Goal: Find specific page/section: Find specific page/section

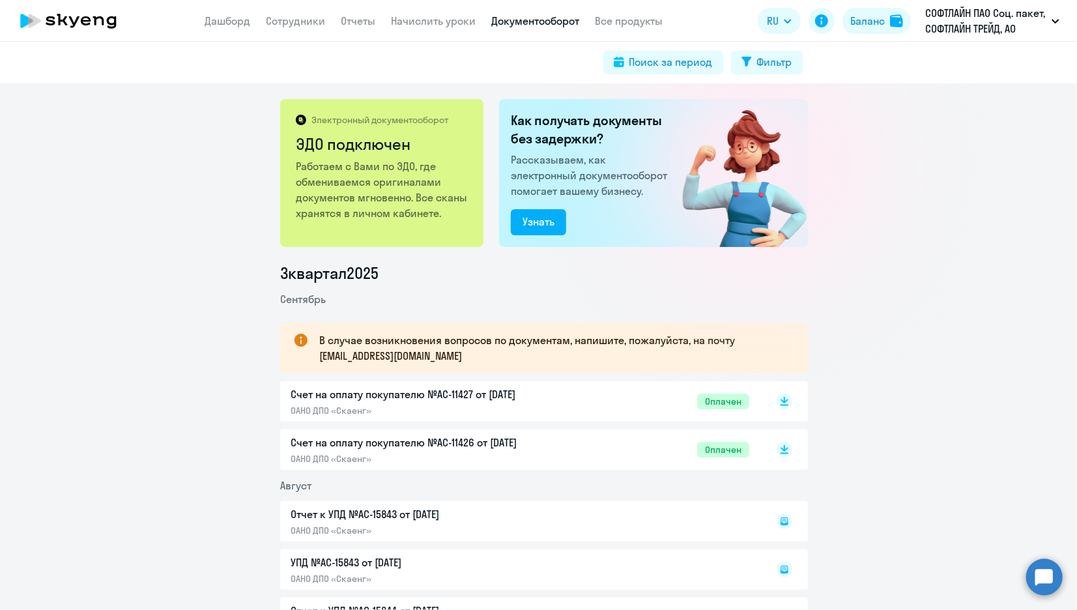
click at [1057, 578] on circle at bounding box center [1044, 576] width 36 height 36
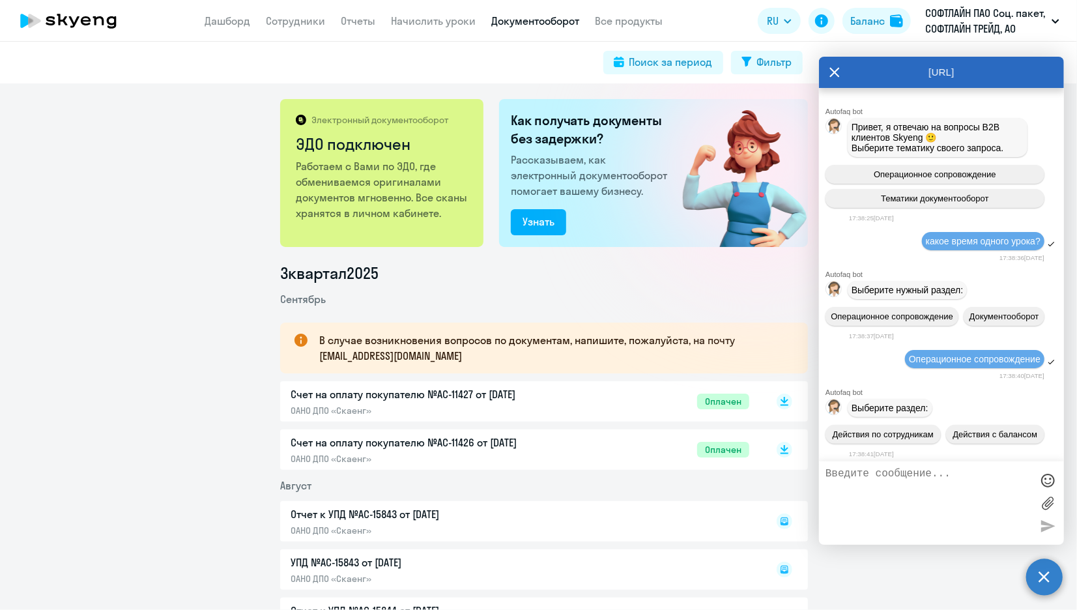
scroll to position [2801, 0]
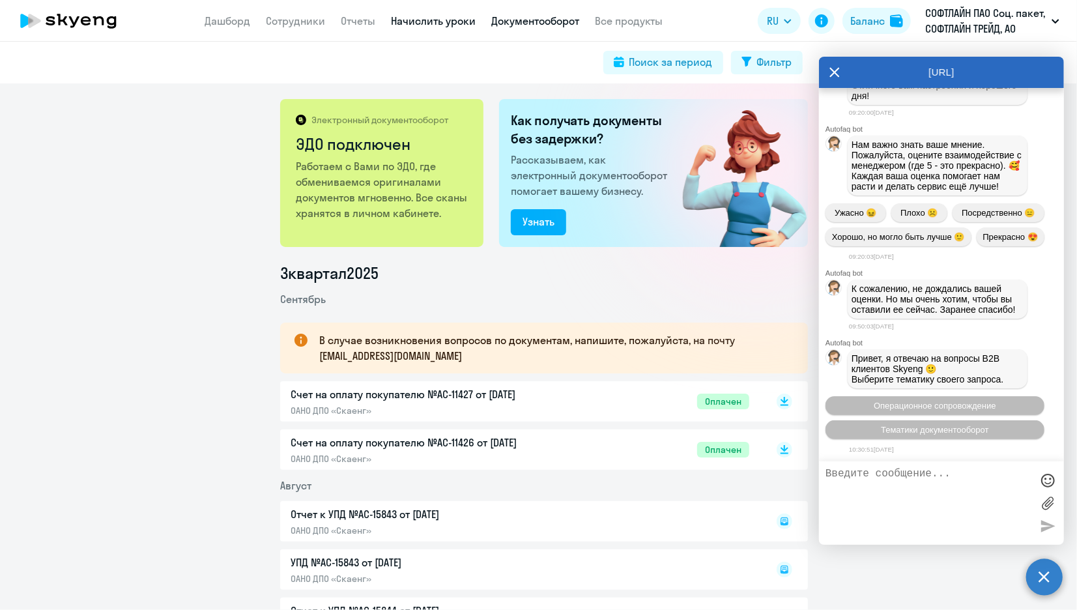
click at [446, 19] on link "Начислить уроки" at bounding box center [434, 20] width 85 height 13
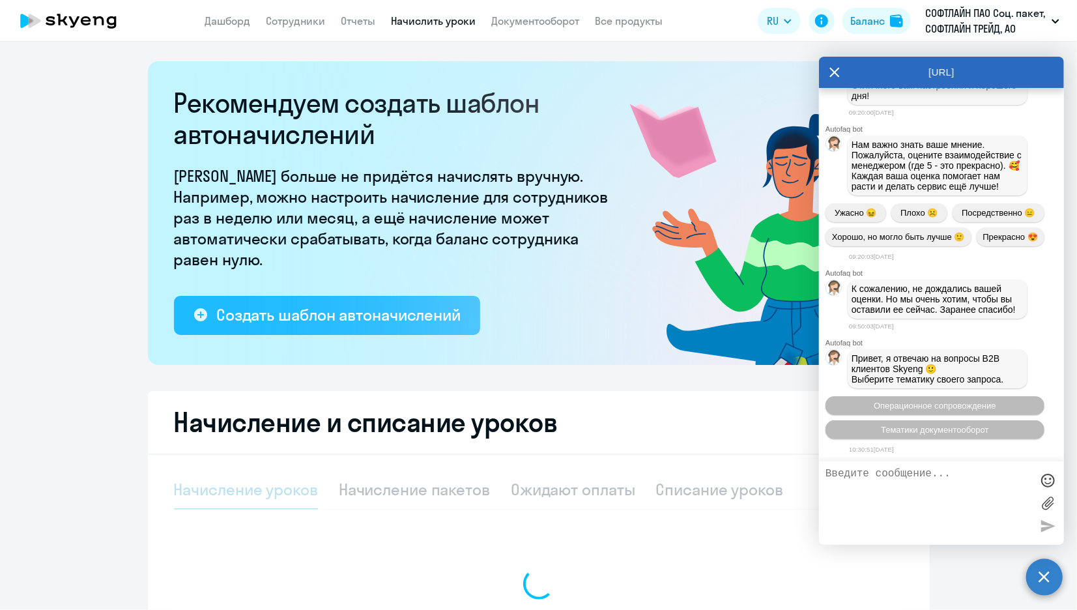
select select "10"
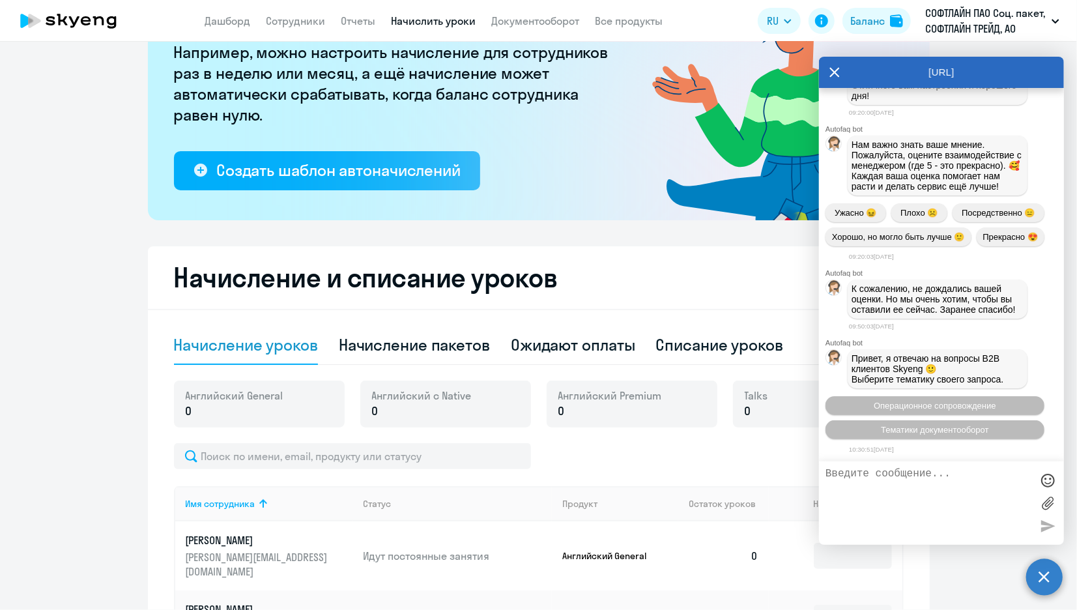
scroll to position [289, 0]
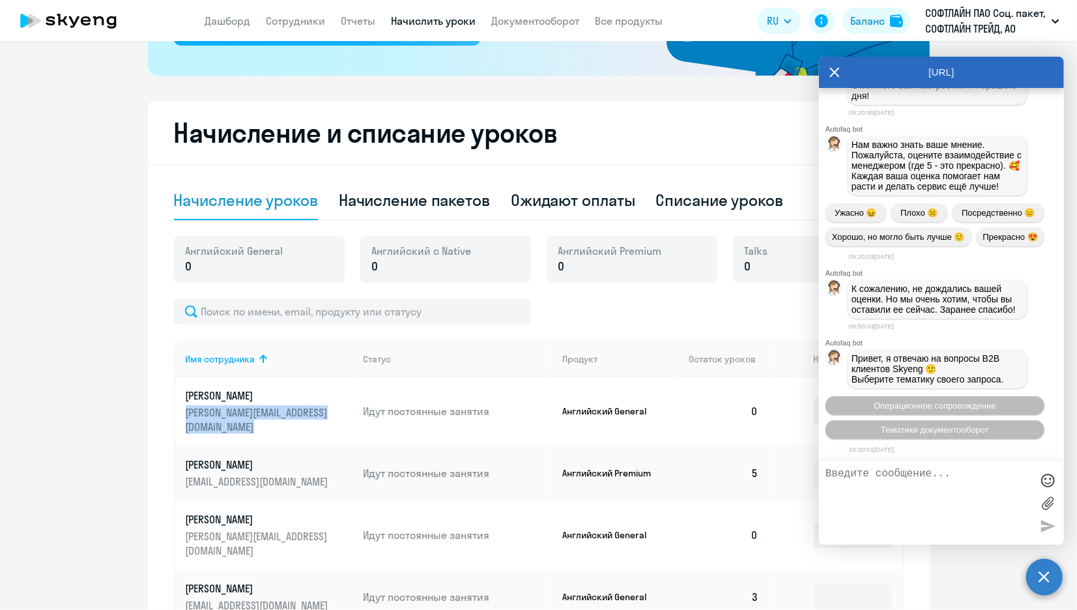
drag, startPoint x: 171, startPoint y: 410, endPoint x: 349, endPoint y: 409, distance: 178.5
click at [349, 409] on tr "[PERSON_NAME] [PERSON_NAME][EMAIL_ADDRESS][DOMAIN_NAME] Идут постоянные занятия…" at bounding box center [538, 411] width 727 height 69
drag, startPoint x: 349, startPoint y: 409, endPoint x: 272, endPoint y: 393, distance: 79.1
click at [272, 393] on p "[PERSON_NAME]" at bounding box center [259, 395] width 146 height 14
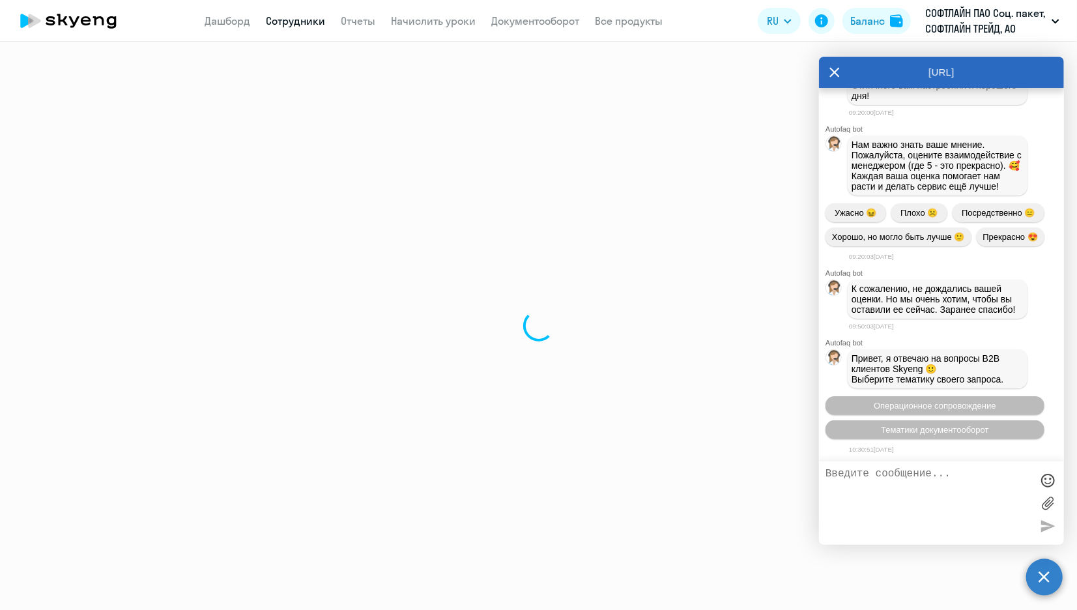
select select "english"
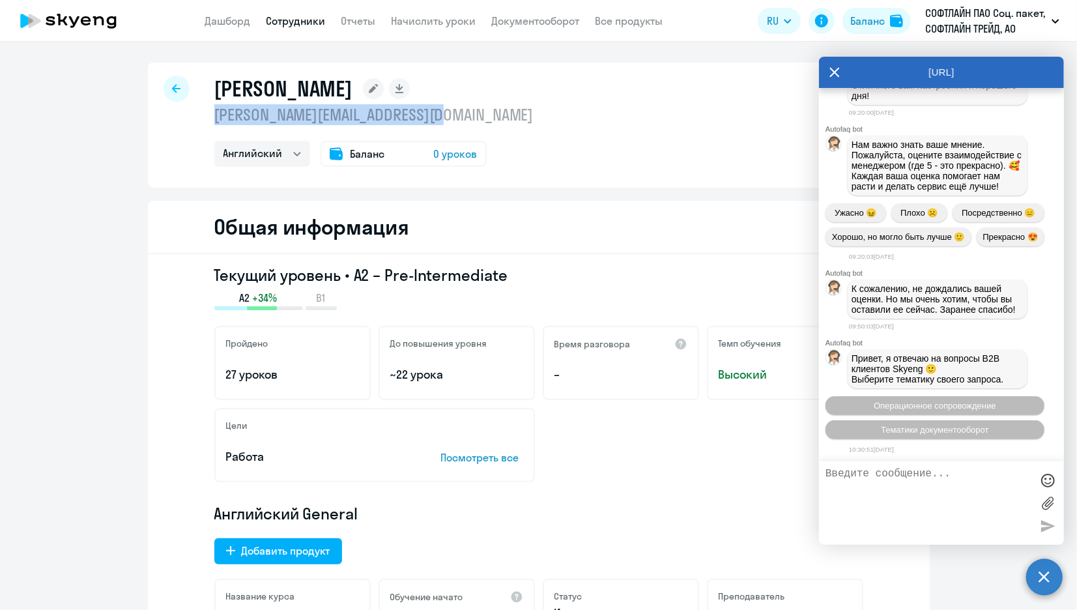
drag, startPoint x: 240, startPoint y: 113, endPoint x: 455, endPoint y: 119, distance: 215.1
click at [455, 119] on div "[PERSON_NAME] [PERSON_NAME][EMAIL_ADDRESS][DOMAIN_NAME] Английский Баланс 0 уро…" at bounding box center [539, 125] width 782 height 125
drag, startPoint x: 455, startPoint y: 119, endPoint x: 403, endPoint y: 113, distance: 51.7
copy p "[PERSON_NAME][EMAIL_ADDRESS][DOMAIN_NAME]"
click at [881, 476] on textarea at bounding box center [928, 503] width 206 height 70
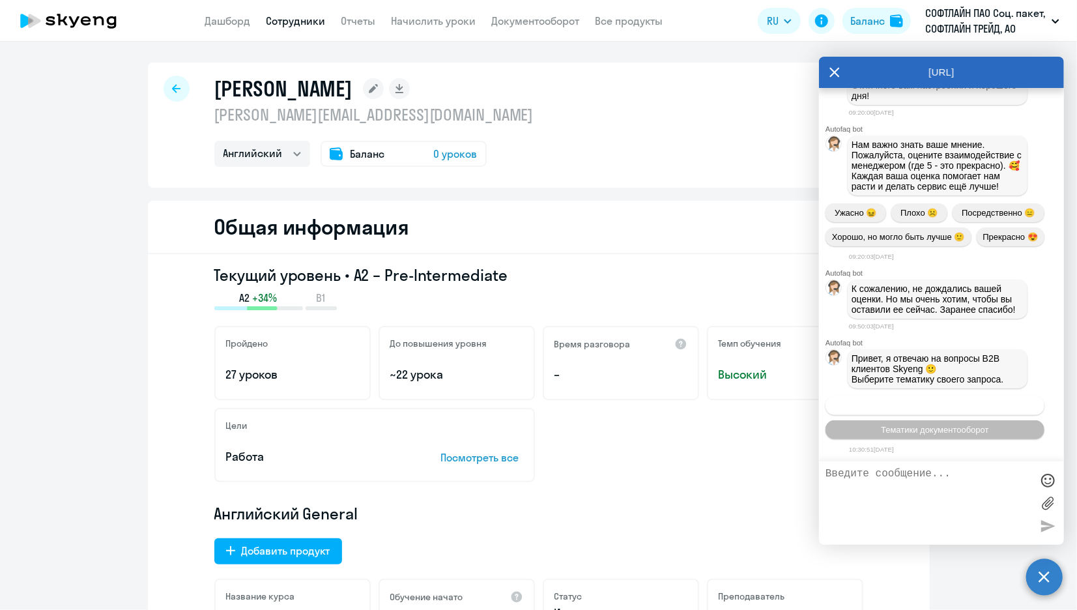
click at [924, 413] on button "Операционное сопровождение" at bounding box center [934, 405] width 219 height 19
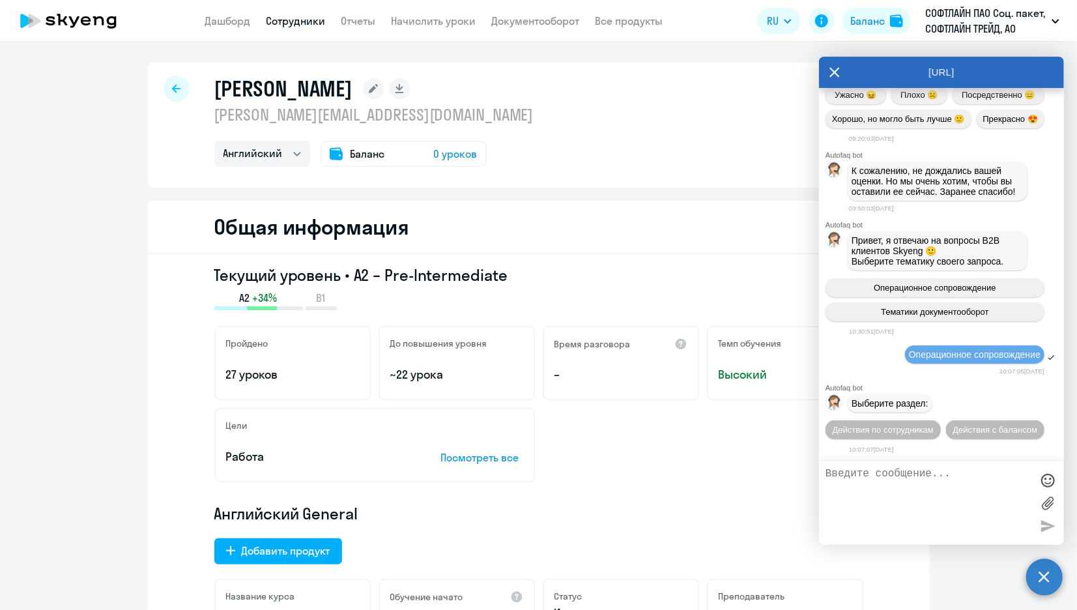
scroll to position [2941, 0]
click at [924, 425] on span "Действия по сотрудникам" at bounding box center [883, 430] width 101 height 10
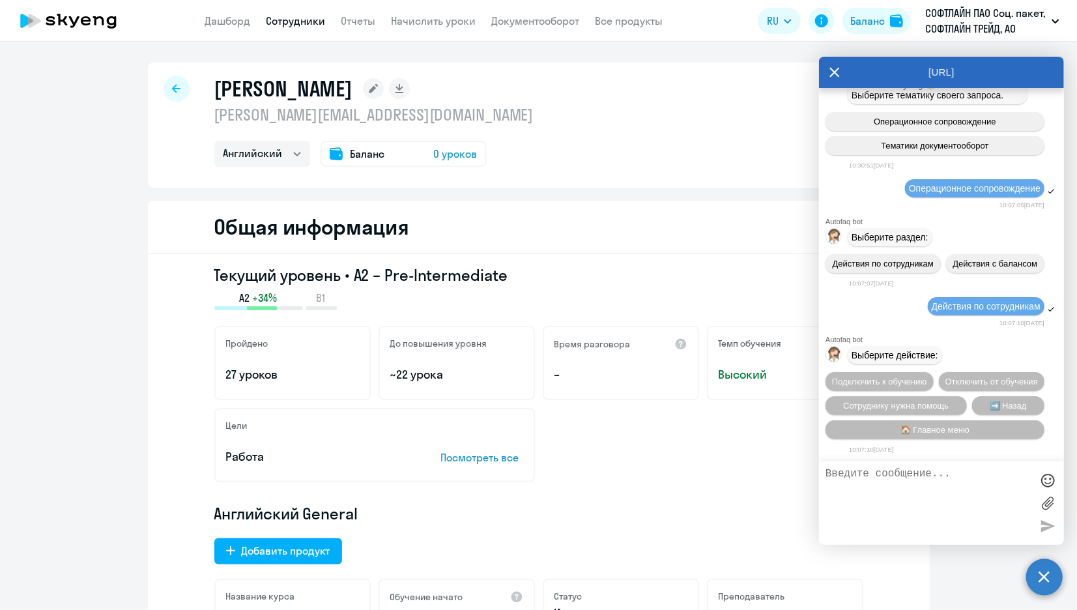
scroll to position [3133, 0]
click at [934, 372] on button "Подключить к обучению" at bounding box center [879, 381] width 108 height 19
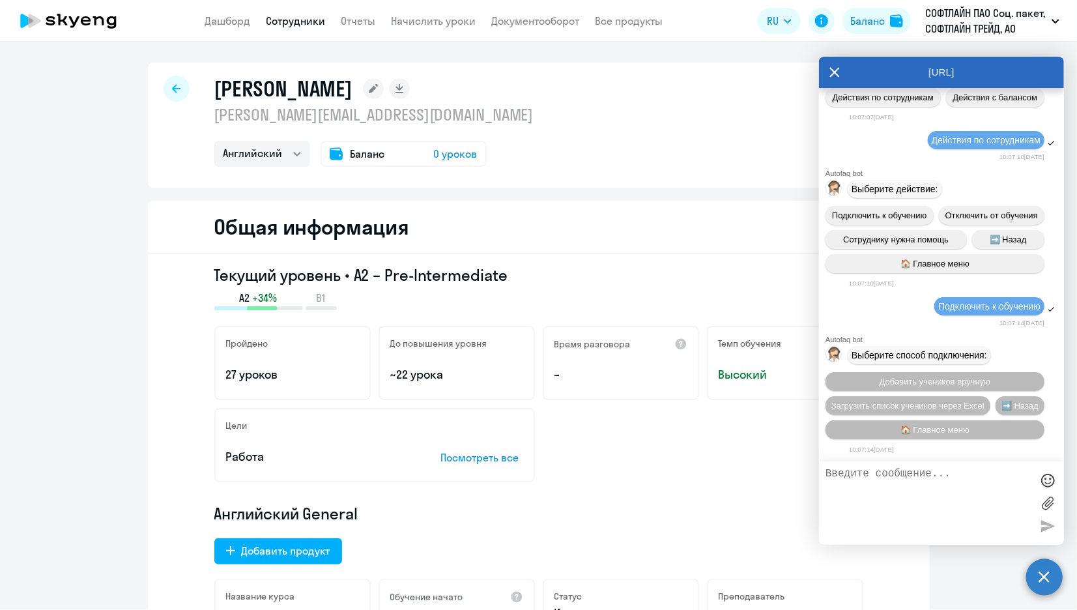
scroll to position [3300, 0]
click at [966, 372] on button "Добавить учеников вручную" at bounding box center [934, 381] width 219 height 19
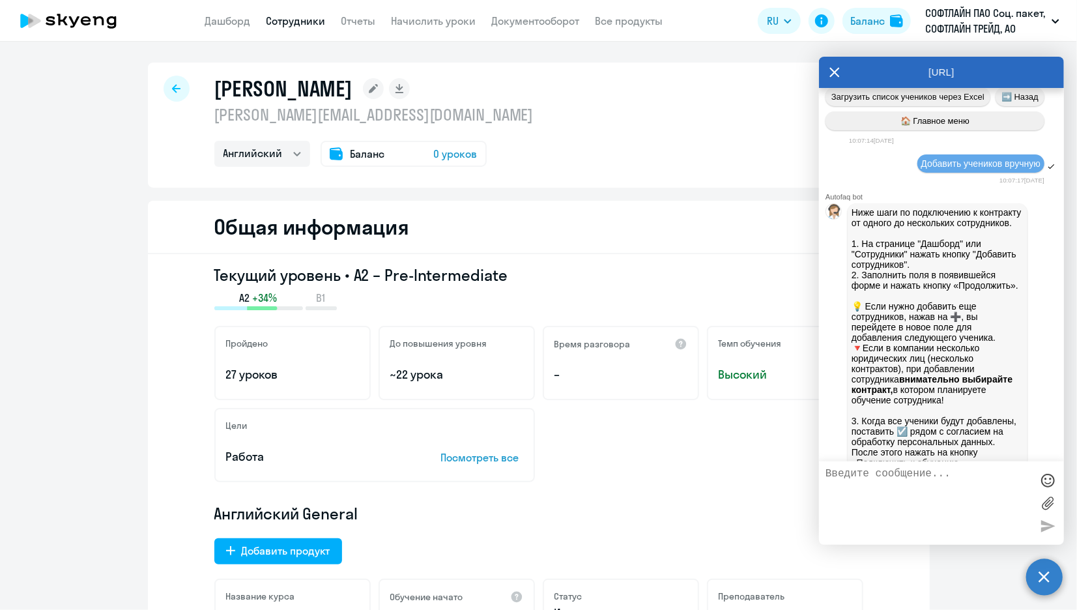
scroll to position [3944, 0]
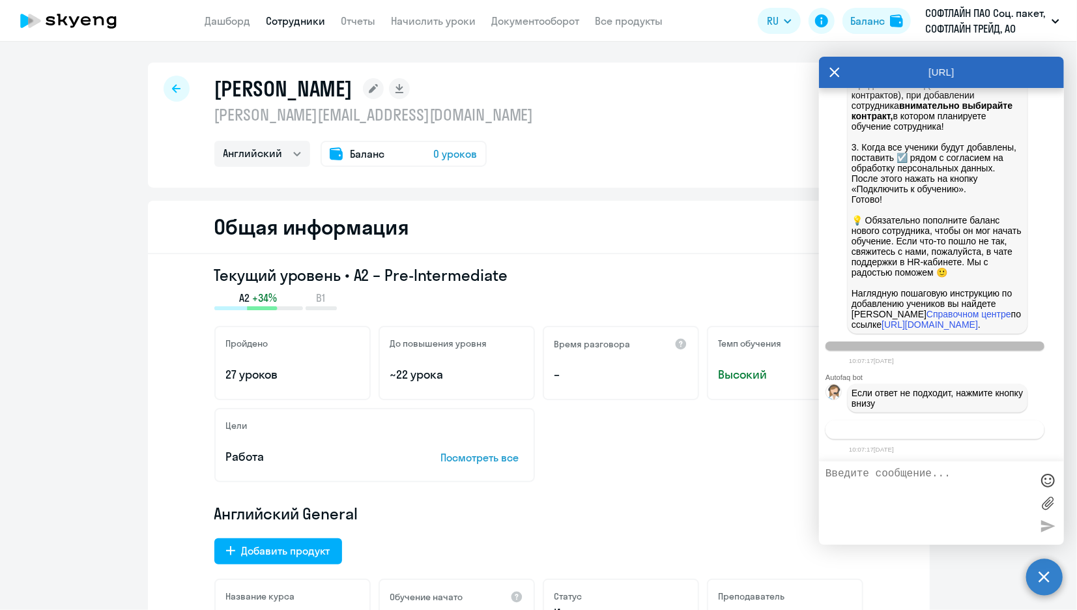
click at [949, 429] on span "Связаться с менеджером" at bounding box center [935, 430] width 100 height 10
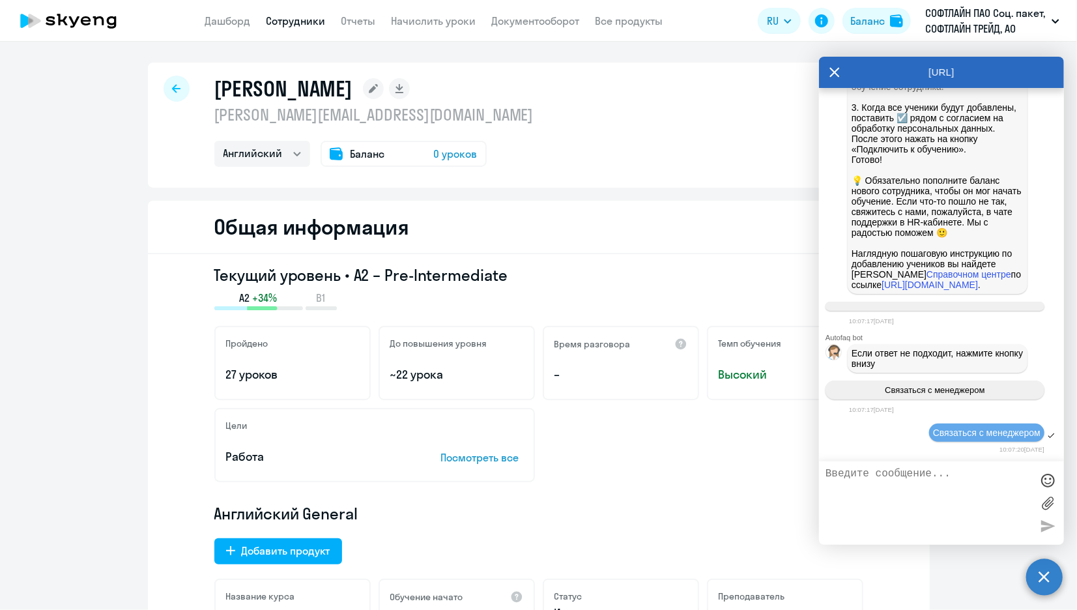
scroll to position [3983, 0]
click at [906, 479] on textarea at bounding box center [928, 503] width 206 height 70
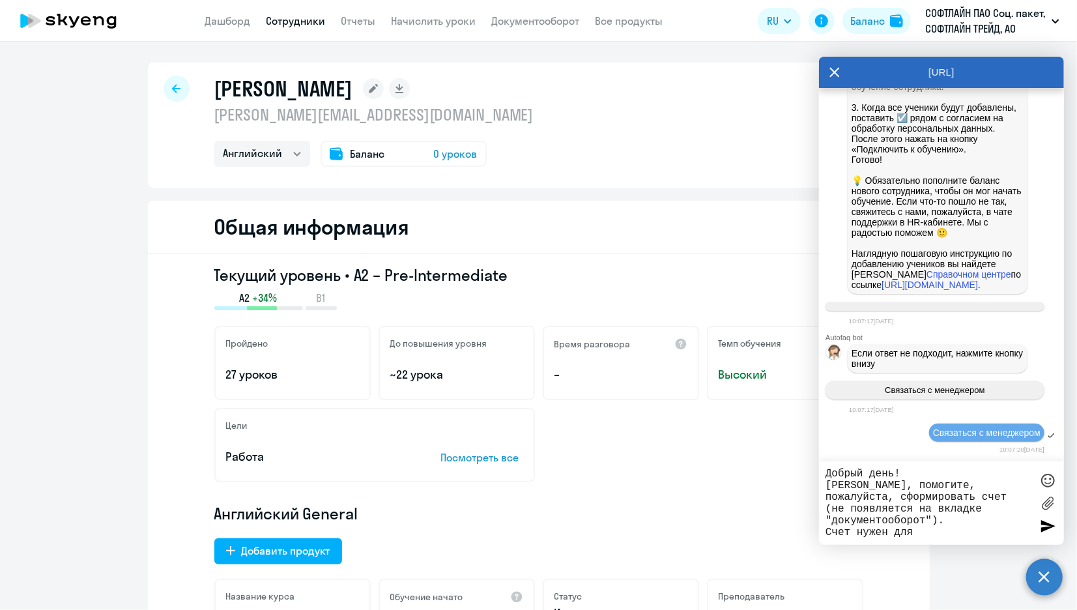
paste textarea "[PERSON_NAME][EMAIL_ADDRESS][DOMAIN_NAME]"
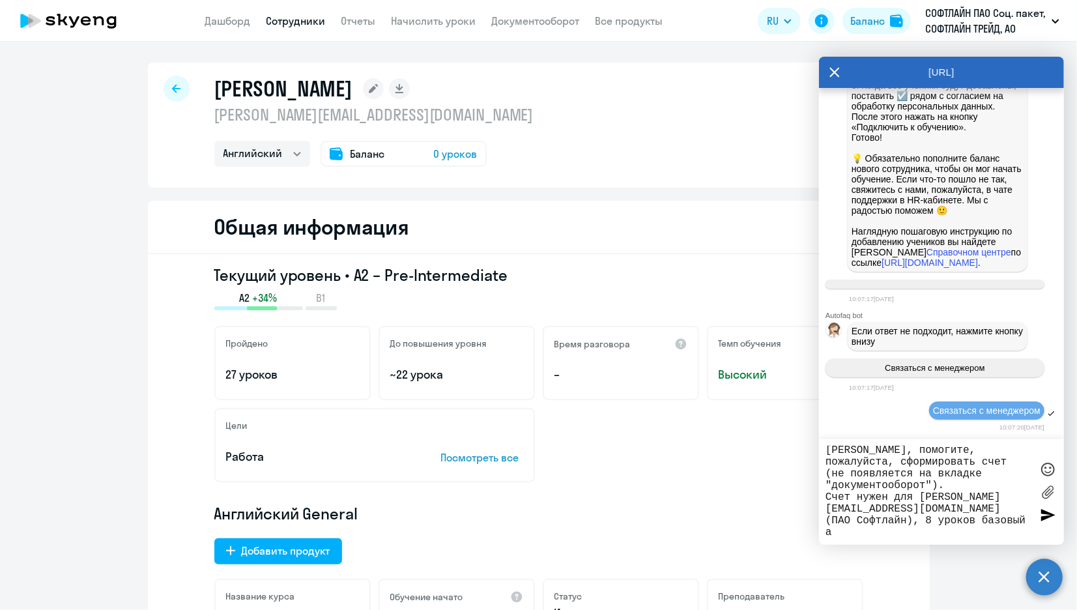
scroll to position [11, 0]
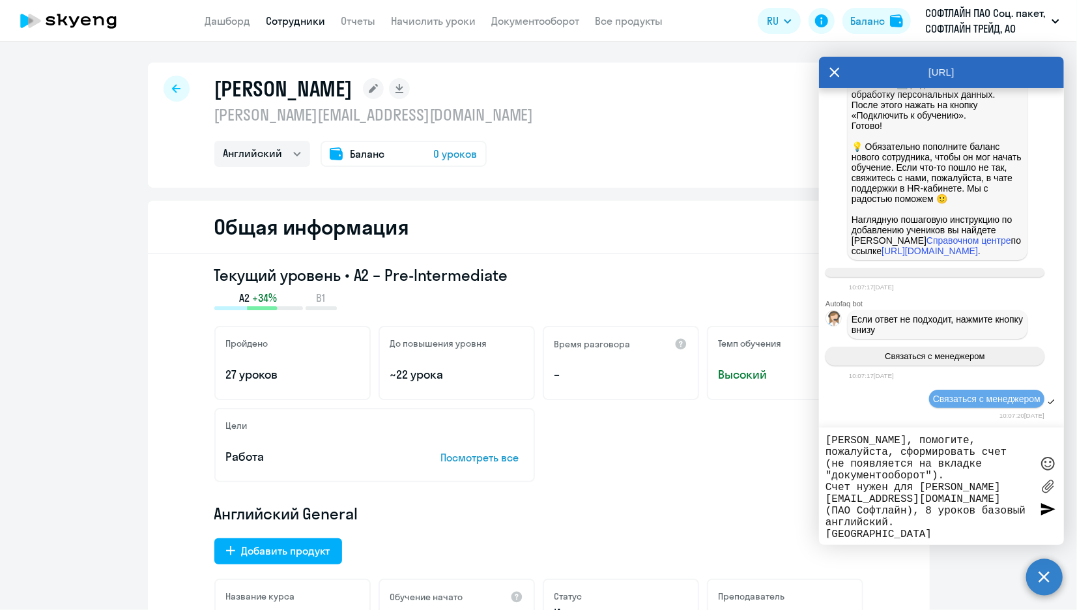
type textarea "Добрый день! [PERSON_NAME], помогите, пожалуйста, сформировать счет (не появляе…"
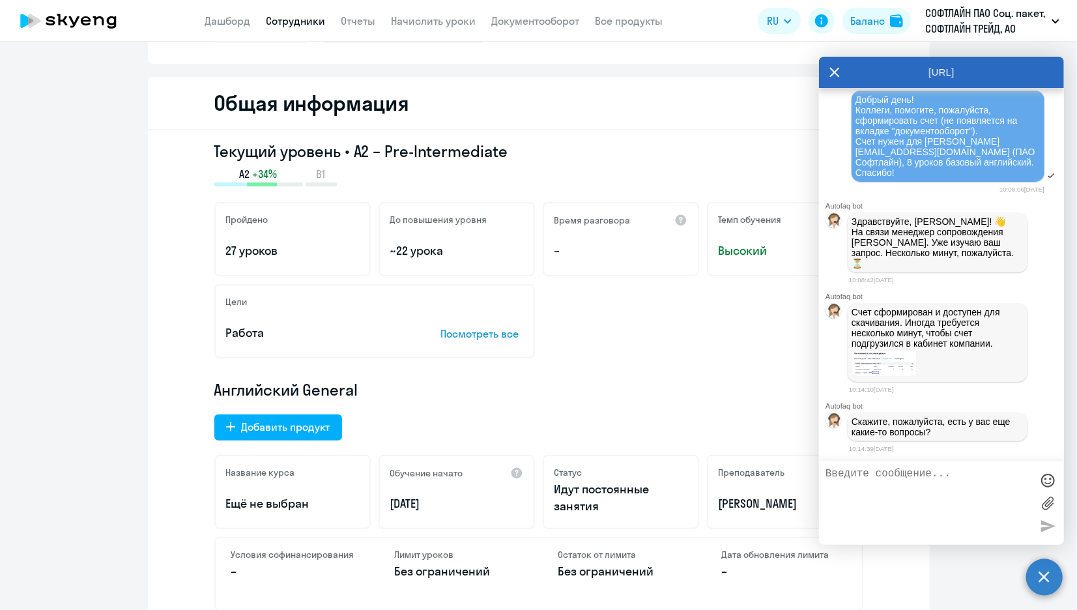
scroll to position [4359, 0]
click at [745, 351] on div "Цели Работа Посмотреть все" at bounding box center [538, 321] width 649 height 74
click at [545, 22] on link "Документооборот" at bounding box center [536, 20] width 88 height 13
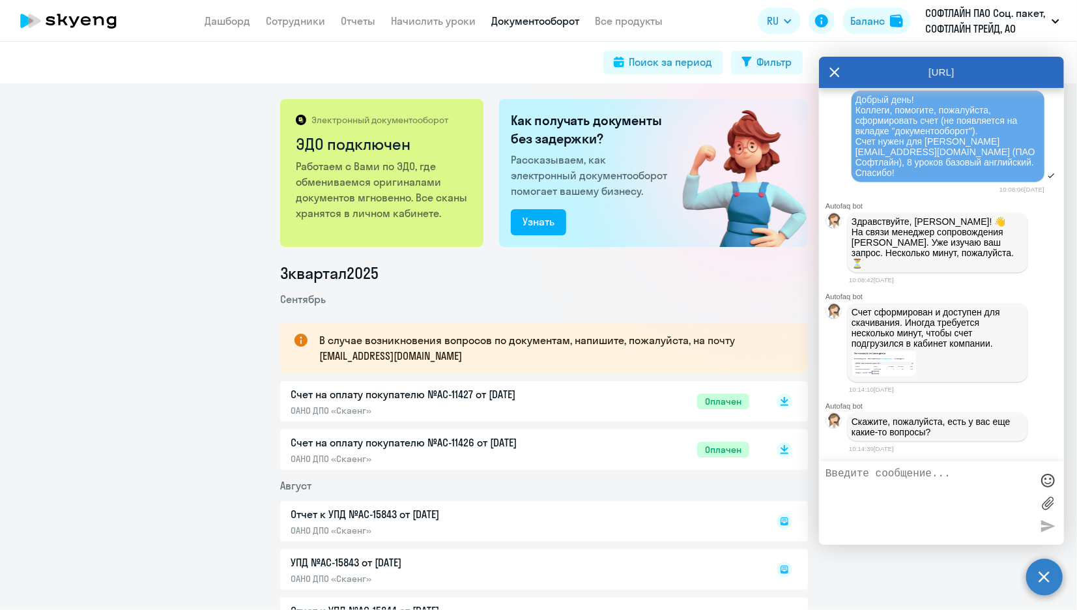
click at [880, 481] on textarea at bounding box center [928, 503] width 206 height 70
click at [894, 366] on img at bounding box center [883, 363] width 65 height 28
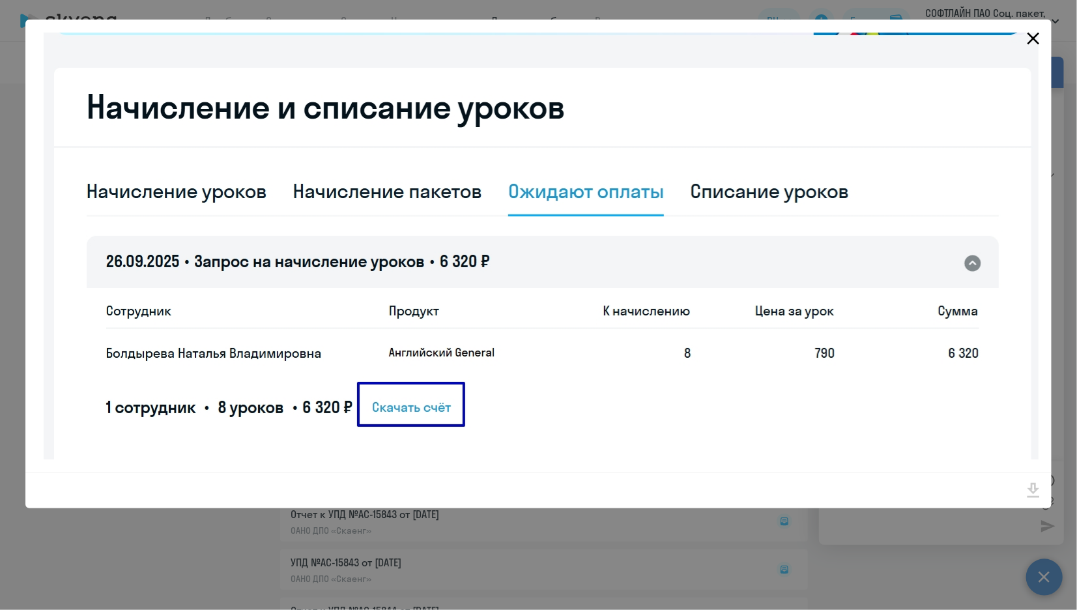
click at [1028, 37] on icon "Close" at bounding box center [1033, 38] width 21 height 21
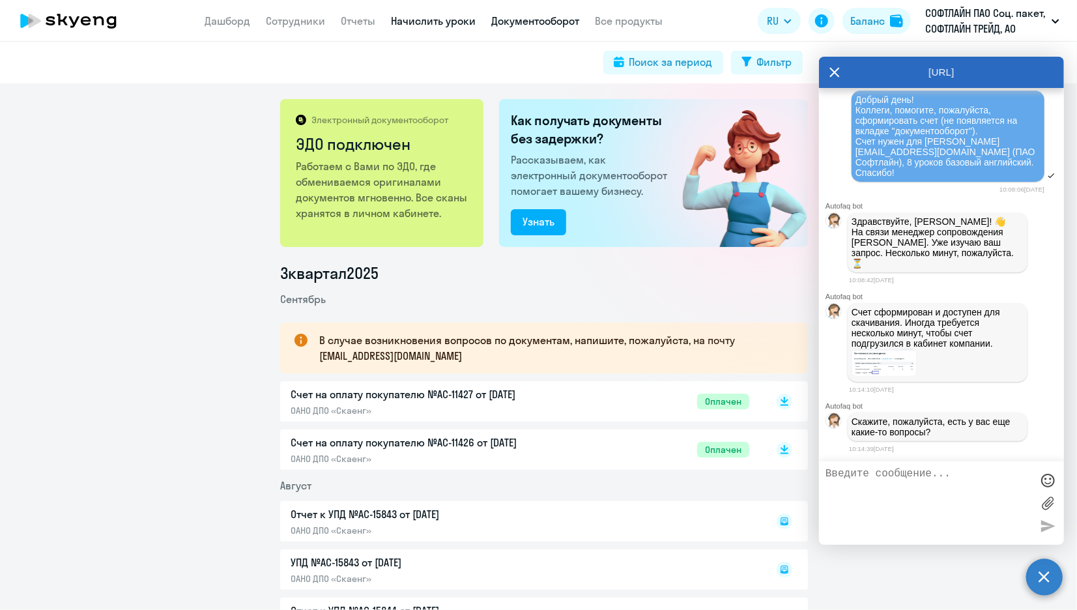
click at [427, 22] on link "Начислить уроки" at bounding box center [434, 20] width 85 height 13
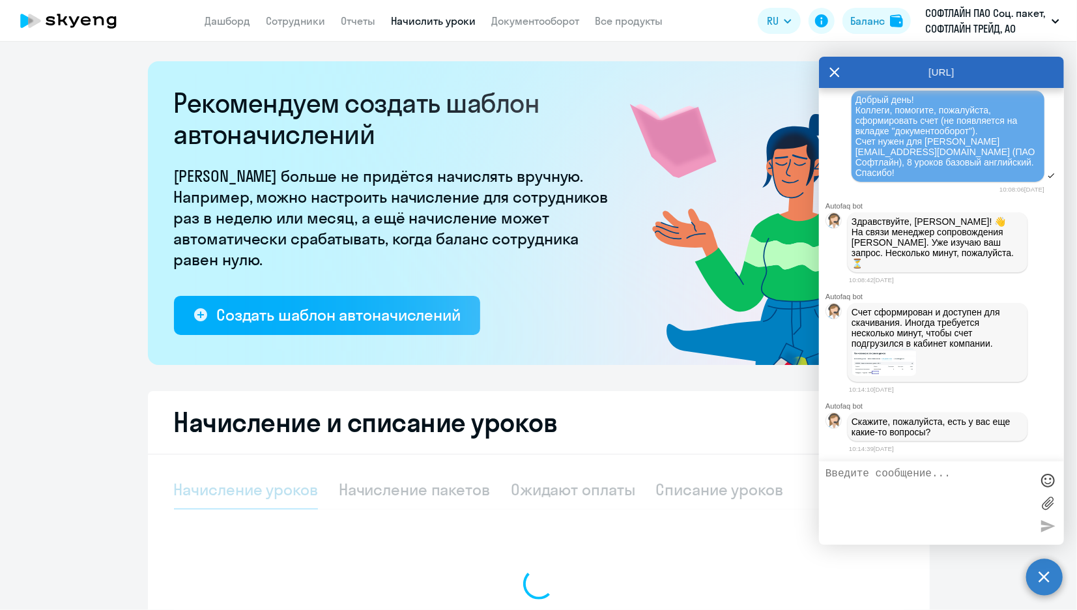
select select "10"
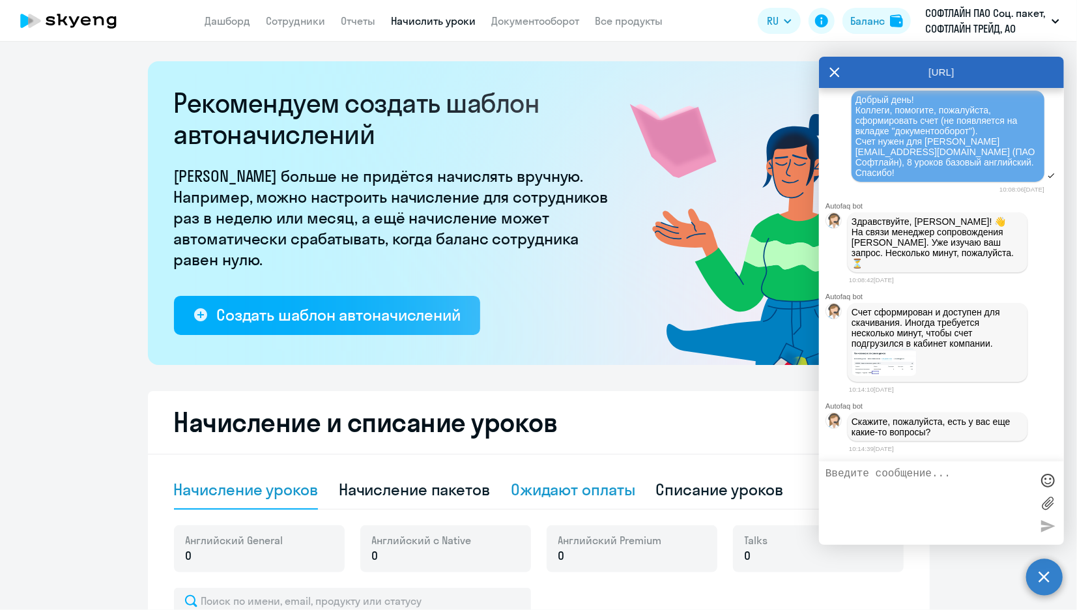
click at [578, 494] on div "Ожидают оплаты" at bounding box center [573, 489] width 124 height 21
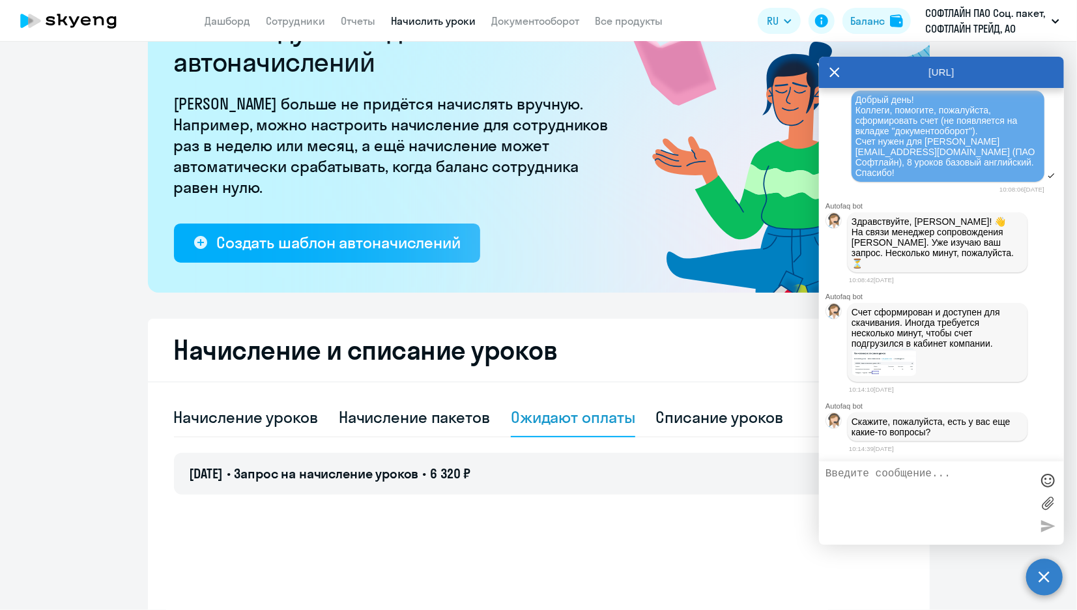
scroll to position [160, 0]
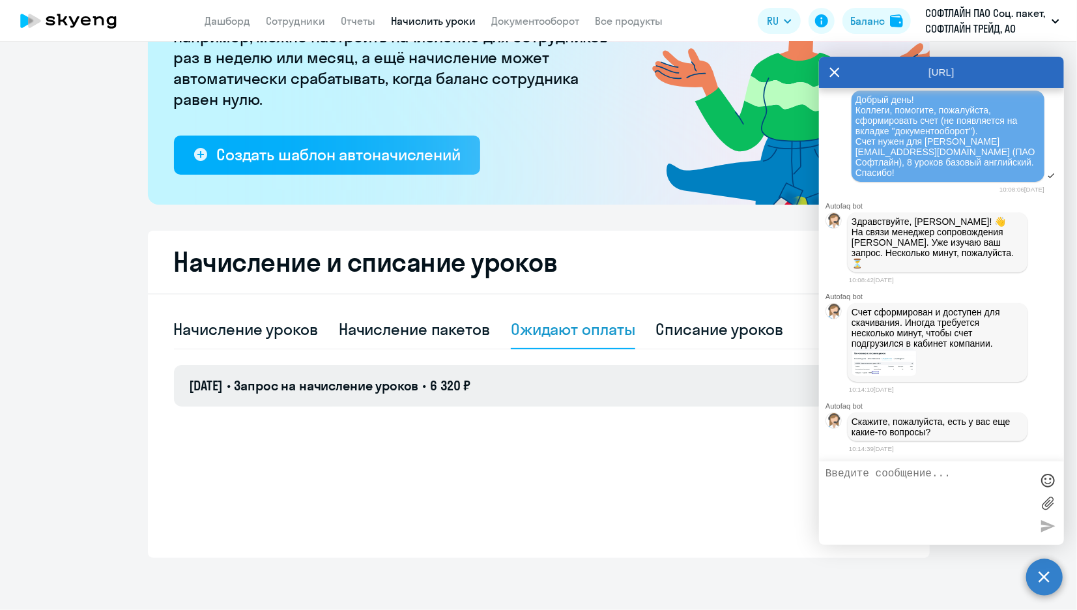
click at [318, 384] on span "Запрос на начисление уроков" at bounding box center [326, 385] width 184 height 16
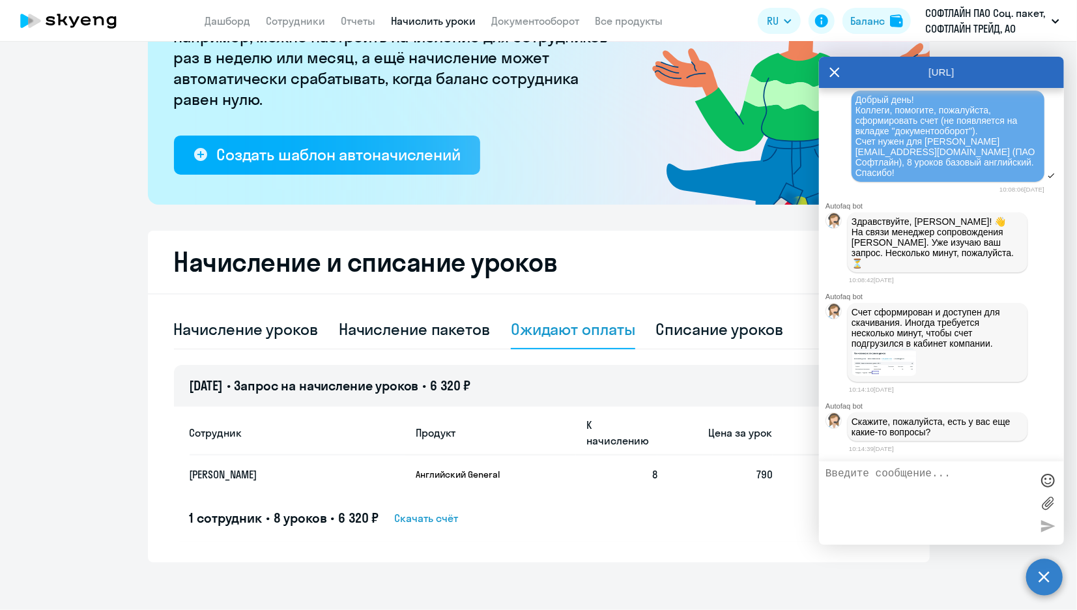
click at [834, 72] on icon at bounding box center [835, 73] width 10 height 10
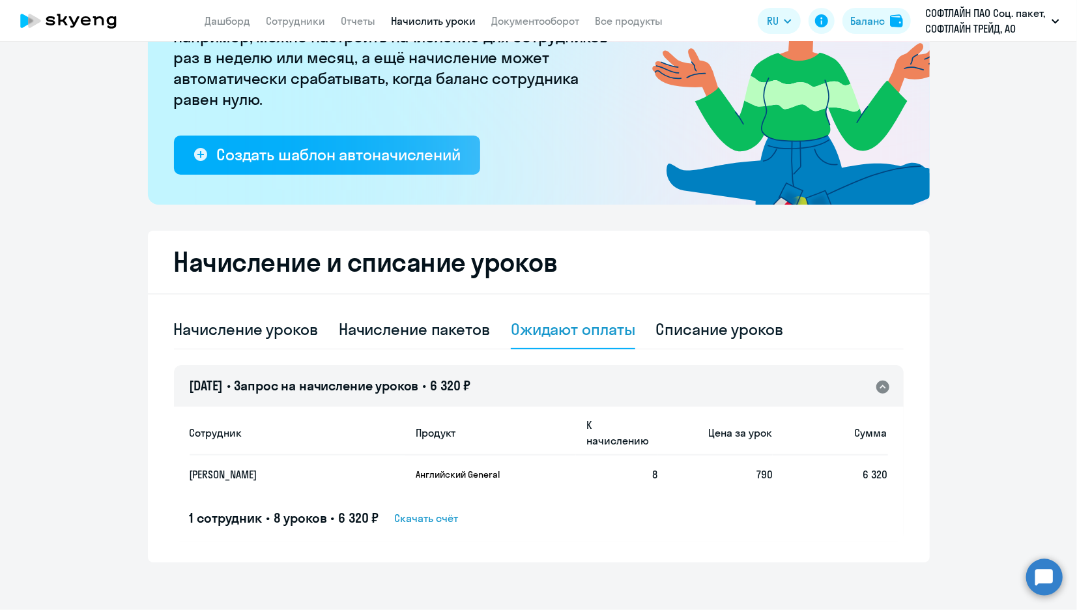
click at [420, 510] on span "Скачать счёт" at bounding box center [426, 518] width 64 height 16
